Goal: Browse casually

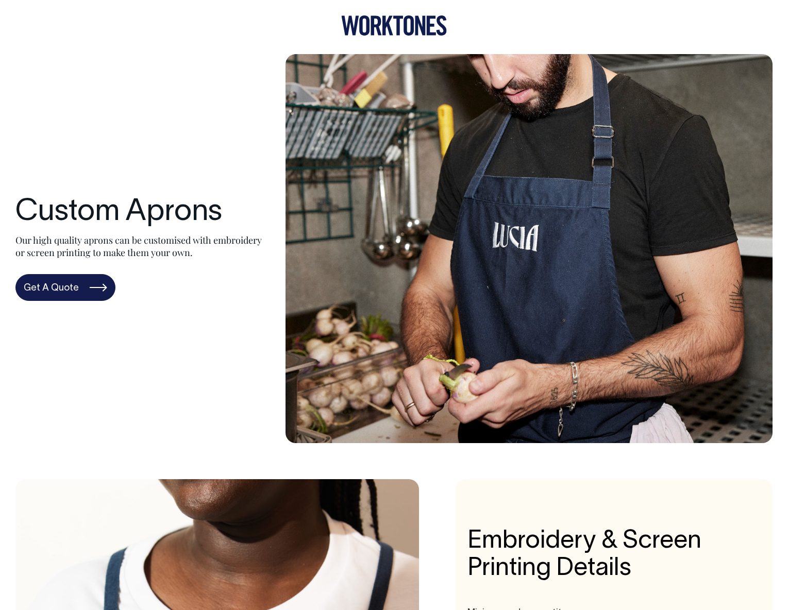
click at [398, 32] on icon at bounding box center [398, 26] width 10 height 20
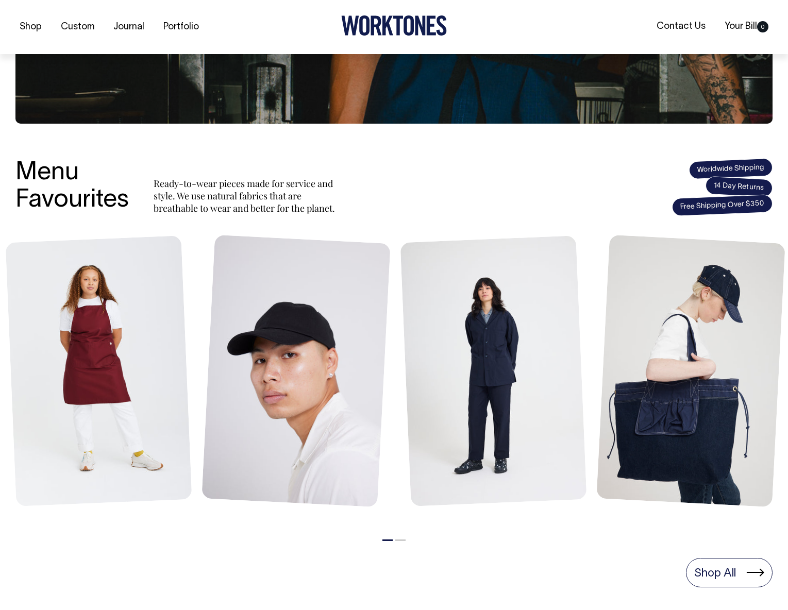
scroll to position [282, 0]
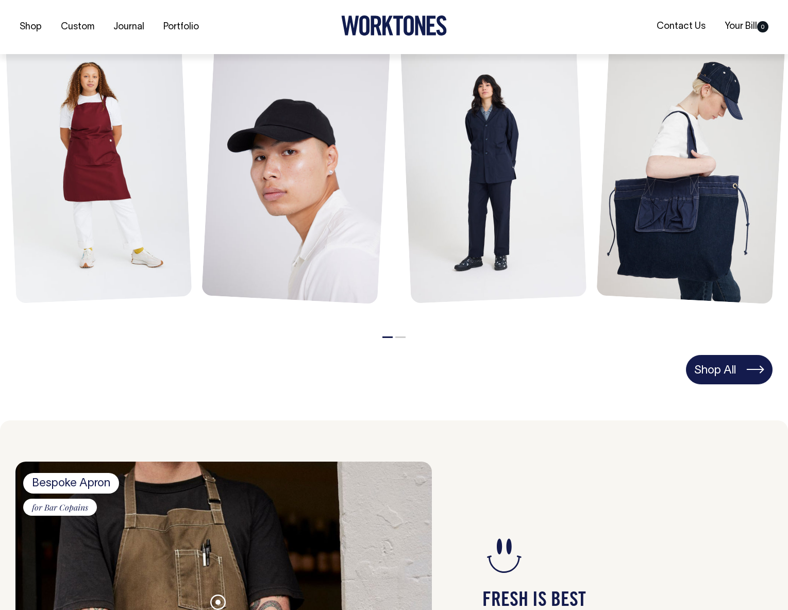
click at [743, 372] on link "Shop All" at bounding box center [729, 369] width 87 height 29
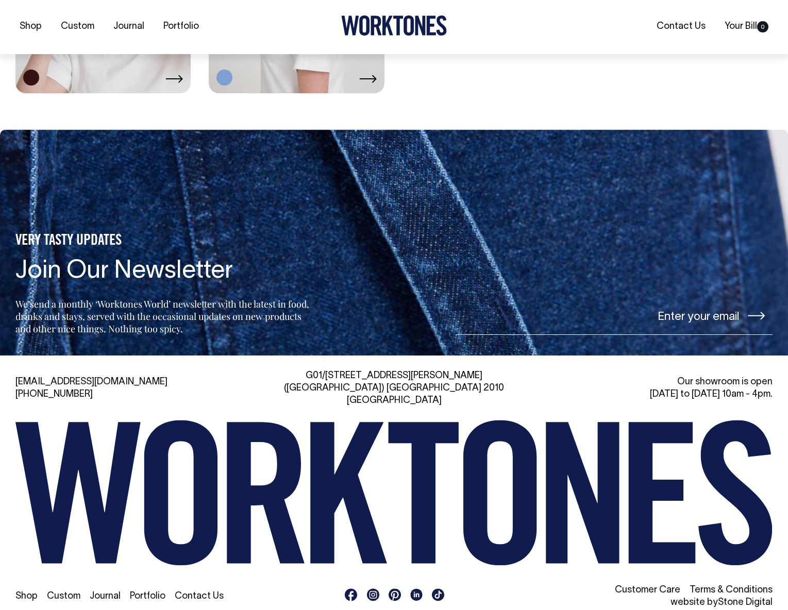
scroll to position [2160, 0]
